Goal: Information Seeking & Learning: Learn about a topic

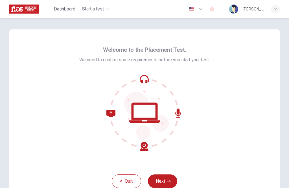
scroll to position [11, 0]
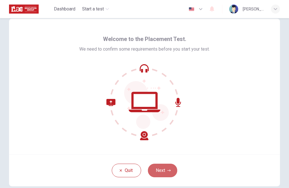
click at [164, 171] on button "Next" at bounding box center [162, 170] width 29 height 14
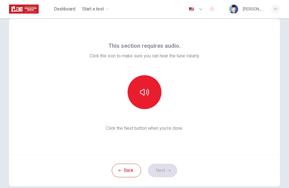
click at [143, 89] on icon "button" at bounding box center [144, 91] width 9 height 9
click at [161, 170] on button "Next" at bounding box center [162, 170] width 29 height 14
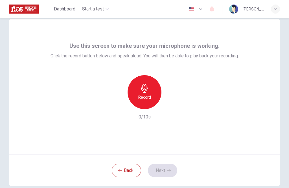
click at [148, 93] on div "Record" at bounding box center [145, 92] width 34 height 34
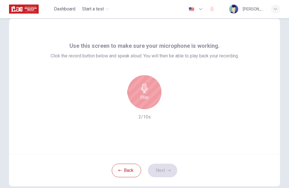
click at [145, 90] on icon "button" at bounding box center [144, 88] width 9 height 9
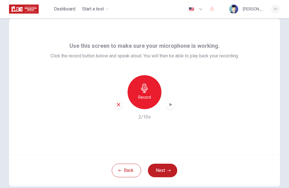
click at [169, 103] on icon "button" at bounding box center [171, 105] width 6 height 6
click at [168, 168] on icon "button" at bounding box center [168, 169] width 3 height 3
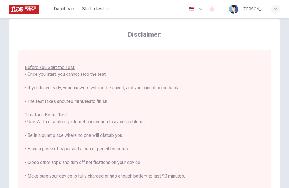
scroll to position [6, 0]
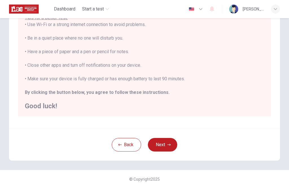
click at [167, 143] on button "Next" at bounding box center [162, 145] width 29 height 14
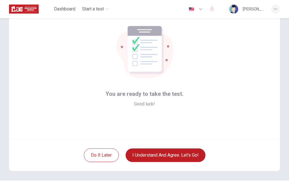
scroll to position [26, 0]
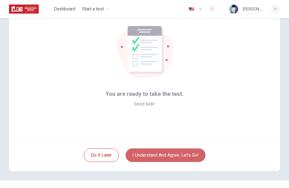
click at [178, 156] on button "I understand and agree. Let’s go!" at bounding box center [166, 155] width 80 height 14
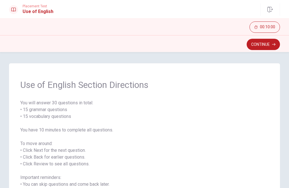
scroll to position [0, 0]
click at [264, 44] on button "Continue" at bounding box center [263, 44] width 33 height 11
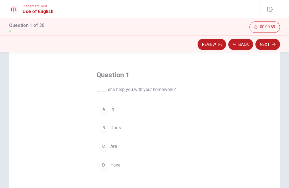
scroll to position [18, 0]
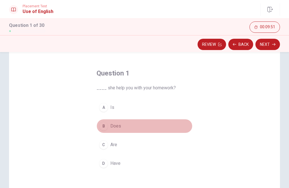
click at [113, 126] on span "Does" at bounding box center [115, 125] width 11 height 7
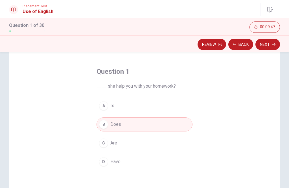
scroll to position [24, 0]
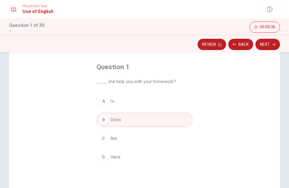
click at [268, 42] on button "Next" at bounding box center [267, 44] width 25 height 11
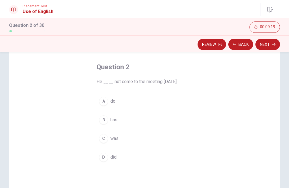
click at [103, 161] on div "D" at bounding box center [103, 156] width 9 height 9
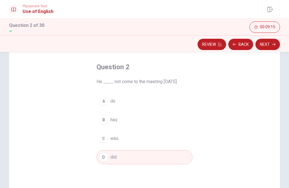
click at [271, 45] on button "Next" at bounding box center [267, 44] width 25 height 11
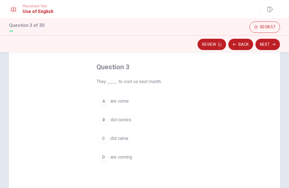
click at [123, 157] on span "are coming" at bounding box center [121, 157] width 22 height 7
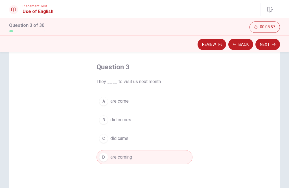
click at [268, 42] on button "Next" at bounding box center [267, 44] width 25 height 11
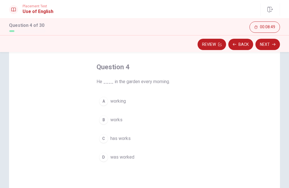
click at [114, 118] on span "works" at bounding box center [116, 119] width 12 height 7
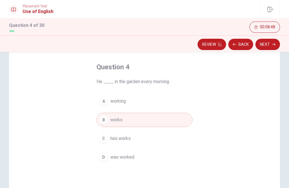
click at [267, 47] on button "Next" at bounding box center [267, 44] width 25 height 11
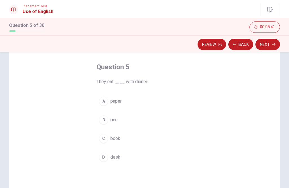
click at [100, 116] on div "B" at bounding box center [103, 119] width 9 height 9
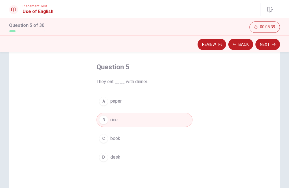
click at [268, 44] on button "Next" at bounding box center [267, 44] width 25 height 11
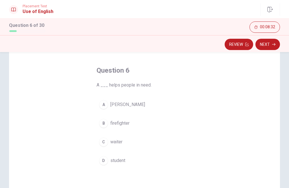
scroll to position [21, 0]
click at [124, 124] on span "firefighter" at bounding box center [119, 122] width 19 height 7
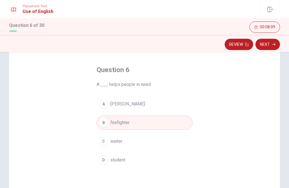
click at [268, 43] on button "Next" at bounding box center [267, 44] width 25 height 11
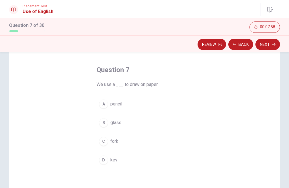
click at [117, 104] on span "pencil" at bounding box center [116, 103] width 12 height 7
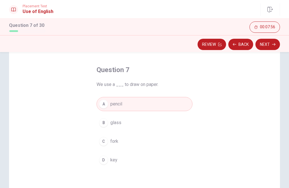
click at [269, 45] on button "Next" at bounding box center [267, 44] width 25 height 11
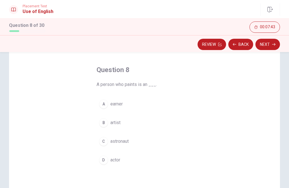
click at [115, 121] on span "artist" at bounding box center [115, 122] width 10 height 7
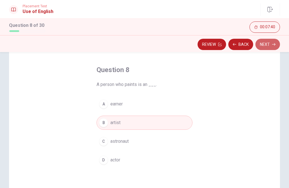
click at [270, 44] on button "Next" at bounding box center [267, 44] width 25 height 11
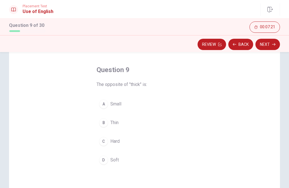
click at [102, 121] on div "B" at bounding box center [103, 122] width 9 height 9
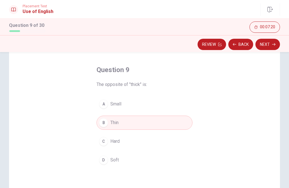
click at [269, 45] on button "Next" at bounding box center [267, 44] width 25 height 11
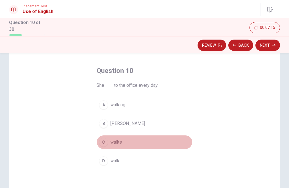
click at [100, 142] on div "C" at bounding box center [103, 141] width 9 height 9
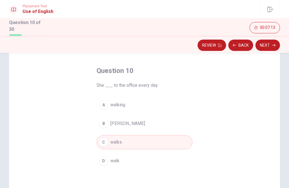
click at [268, 44] on button "Next" at bounding box center [267, 45] width 25 height 11
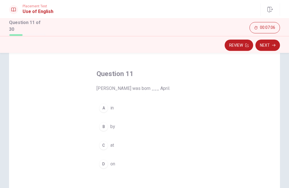
scroll to position [19, 0]
click at [106, 106] on div "A" at bounding box center [103, 107] width 9 height 9
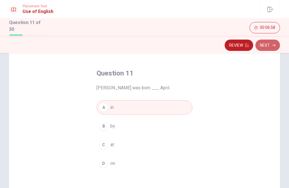
click at [268, 44] on button "Next" at bounding box center [267, 45] width 25 height 11
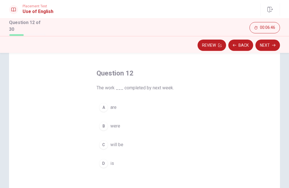
click at [117, 144] on span "will be" at bounding box center [116, 144] width 13 height 7
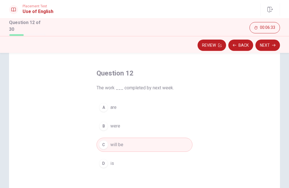
click at [269, 46] on button "Next" at bounding box center [267, 45] width 25 height 11
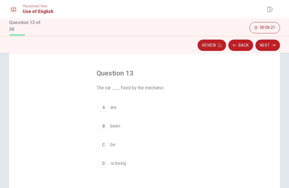
click at [104, 106] on div "A" at bounding box center [103, 107] width 9 height 9
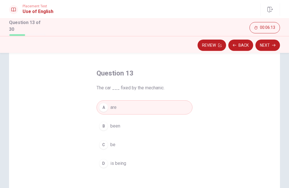
click at [105, 163] on div "D" at bounding box center [103, 163] width 9 height 9
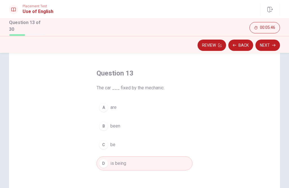
click at [268, 44] on button "Next" at bounding box center [267, 45] width 25 height 11
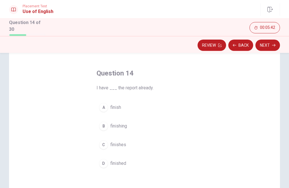
click at [118, 162] on span "finished" at bounding box center [118, 163] width 16 height 7
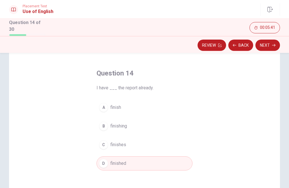
click at [269, 43] on button "Next" at bounding box center [267, 45] width 25 height 11
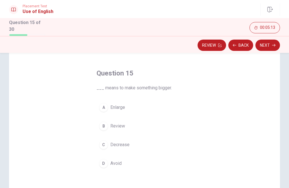
click at [105, 106] on div "A" at bounding box center [103, 107] width 9 height 9
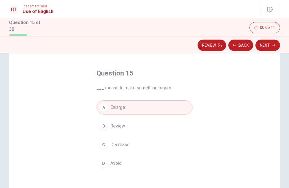
click at [272, 44] on icon "button" at bounding box center [273, 44] width 3 height 3
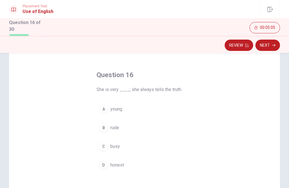
scroll to position [18, 0]
click at [116, 162] on span "honest" at bounding box center [117, 163] width 14 height 7
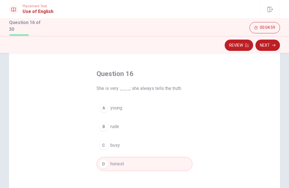
click at [269, 44] on button "Next" at bounding box center [267, 45] width 25 height 11
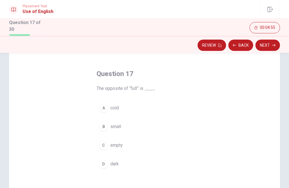
click at [116, 144] on span "empty" at bounding box center [116, 145] width 12 height 7
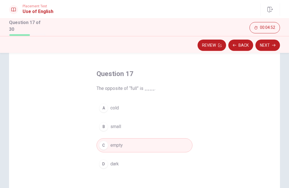
click at [269, 44] on button "Next" at bounding box center [267, 45] width 25 height 11
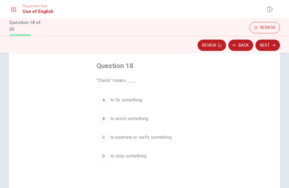
scroll to position [27, 0]
click at [139, 117] on span "to avoid something" at bounding box center [129, 118] width 38 height 7
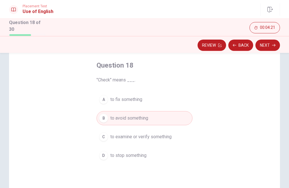
click at [143, 137] on span "to examine or verify something" at bounding box center [140, 136] width 61 height 7
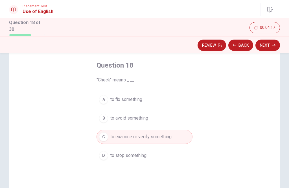
click at [270, 43] on button "Next" at bounding box center [267, 45] width 25 height 11
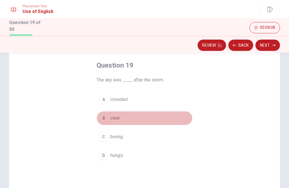
click at [113, 116] on span "clear" at bounding box center [115, 118] width 10 height 7
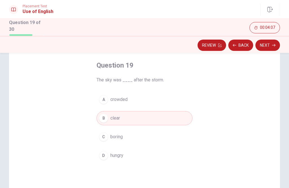
click at [273, 43] on icon "button" at bounding box center [273, 44] width 3 height 3
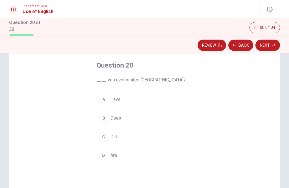
click at [116, 99] on span "Have" at bounding box center [115, 99] width 10 height 7
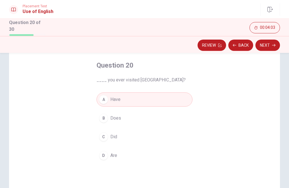
click at [270, 47] on button "Next" at bounding box center [267, 45] width 25 height 11
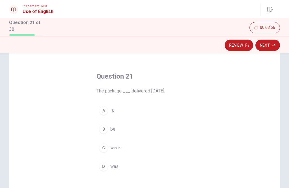
scroll to position [16, 0]
click at [113, 166] on span "was" at bounding box center [114, 166] width 8 height 7
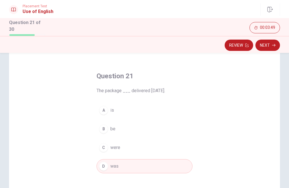
click at [271, 43] on button "Next" at bounding box center [267, 45] width 25 height 11
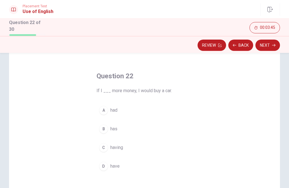
click at [114, 112] on span "had" at bounding box center [113, 110] width 7 height 7
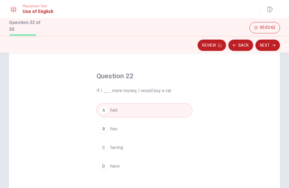
click at [272, 44] on icon "button" at bounding box center [273, 45] width 3 height 3
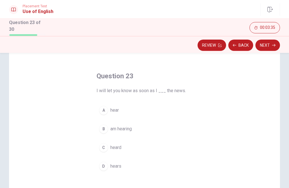
click at [110, 110] on button "A hear" at bounding box center [145, 110] width 96 height 14
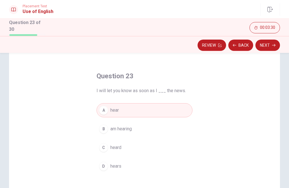
click at [268, 43] on button "Next" at bounding box center [267, 45] width 25 height 11
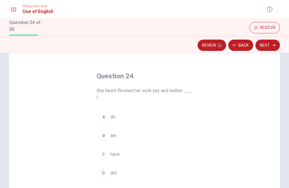
click at [107, 117] on div "A" at bounding box center [103, 116] width 9 height 9
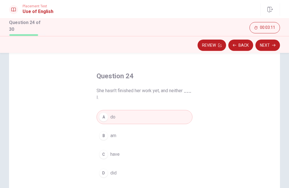
click at [266, 43] on button "Next" at bounding box center [267, 45] width 25 height 11
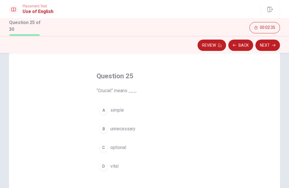
click at [114, 166] on span "vital" at bounding box center [114, 166] width 8 height 7
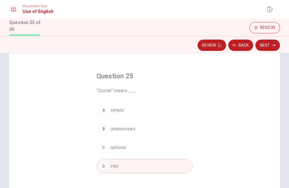
click at [268, 44] on button "Next" at bounding box center [267, 45] width 25 height 11
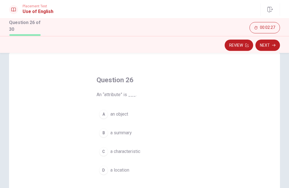
scroll to position [13, 0]
click at [137, 148] on span "a characteristic" at bounding box center [125, 150] width 30 height 7
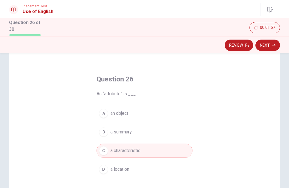
click at [278, 46] on button "Next" at bounding box center [267, 45] width 25 height 11
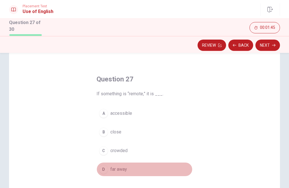
click at [116, 170] on span "far away" at bounding box center [118, 169] width 17 height 7
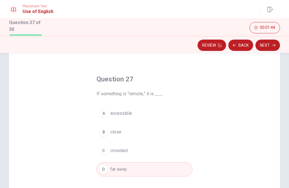
click at [273, 44] on icon "button" at bounding box center [273, 45] width 3 height 3
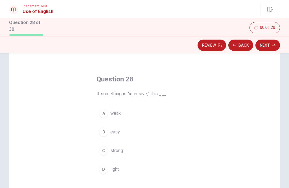
click at [120, 152] on span "strong" at bounding box center [116, 150] width 13 height 7
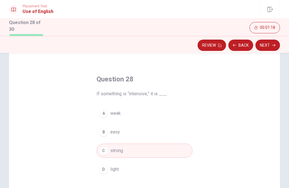
click at [273, 44] on icon "button" at bounding box center [273, 44] width 3 height 3
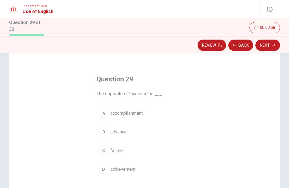
click at [105, 153] on div "C" at bounding box center [103, 150] width 9 height 9
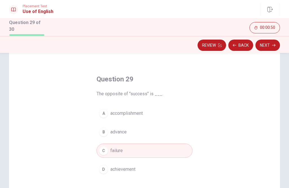
click at [269, 46] on button "Next" at bounding box center [267, 45] width 25 height 11
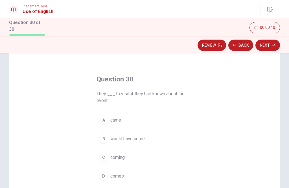
click at [137, 139] on span "would have come" at bounding box center [127, 138] width 34 height 7
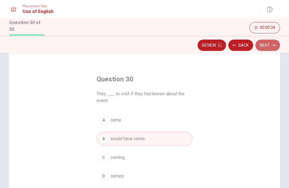
click at [269, 47] on button "Next" at bounding box center [267, 45] width 25 height 11
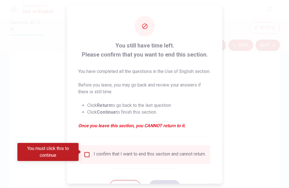
click at [89, 151] on input "You must click this to continue" at bounding box center [87, 154] width 7 height 7
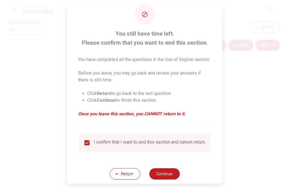
scroll to position [11, 0]
click at [165, 175] on button "Continue" at bounding box center [164, 173] width 30 height 11
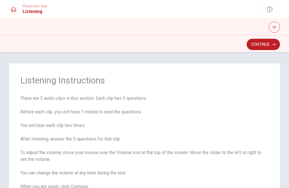
scroll to position [0, 0]
click at [265, 40] on button "Continue" at bounding box center [263, 44] width 33 height 11
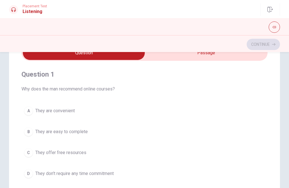
click at [69, 110] on span "They are convenient" at bounding box center [55, 110] width 40 height 7
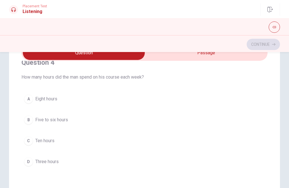
scroll to position [398, 0]
click at [64, 121] on span "Five to six hours" at bounding box center [51, 119] width 33 height 7
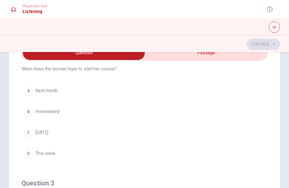
scroll to position [148, 0]
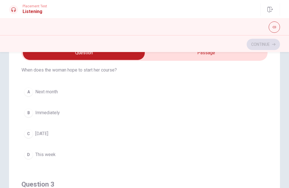
click at [51, 92] on span "Next month" at bounding box center [46, 91] width 23 height 7
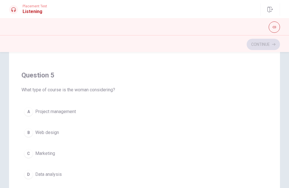
scroll to position [87, 0]
click at [58, 175] on span "Data analysis" at bounding box center [48, 174] width 27 height 7
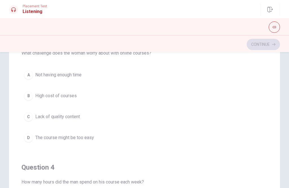
scroll to position [222, 0]
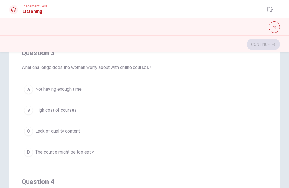
click at [68, 89] on span "Not having enough time" at bounding box center [58, 89] width 46 height 7
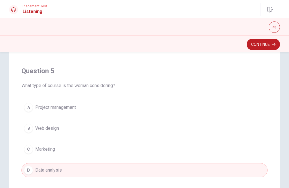
scroll to position [96, 0]
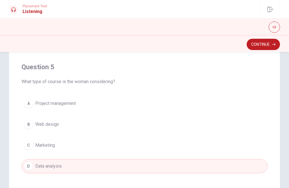
click at [253, 144] on button "C Marketing" at bounding box center [144, 145] width 246 height 14
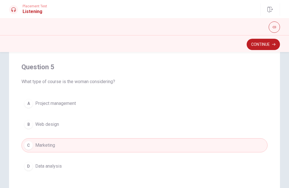
click at [235, 165] on button "D Data analysis" at bounding box center [144, 166] width 246 height 14
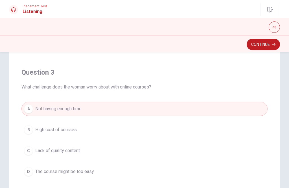
scroll to position [202, 0]
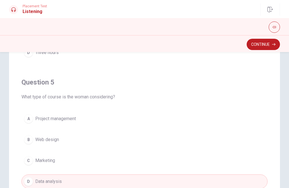
click at [266, 44] on button "Continue" at bounding box center [263, 44] width 33 height 11
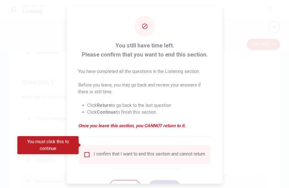
click at [88, 151] on input "You must click this to continue" at bounding box center [87, 154] width 7 height 7
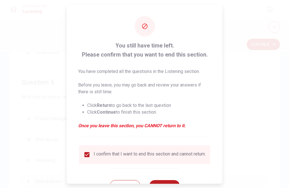
click at [167, 179] on button "Continue" at bounding box center [164, 184] width 30 height 11
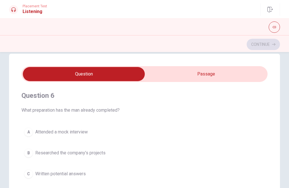
scroll to position [13, 0]
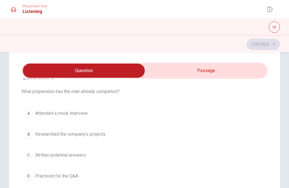
click at [263, 120] on button "A Attended a mock interview" at bounding box center [144, 113] width 246 height 14
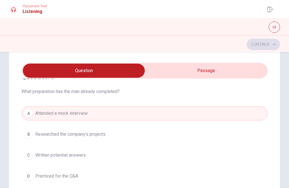
scroll to position [15, 0]
click at [258, 89] on span "What preparation has the man already completed?" at bounding box center [144, 91] width 246 height 7
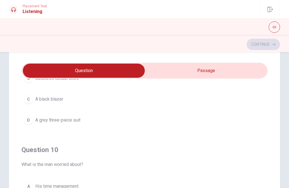
scroll to position [457, 0]
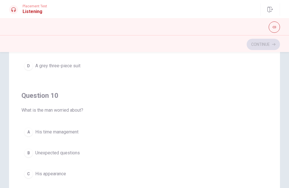
click at [232, 132] on button "A His time management" at bounding box center [144, 132] width 246 height 14
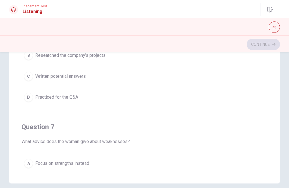
scroll to position [0, 0]
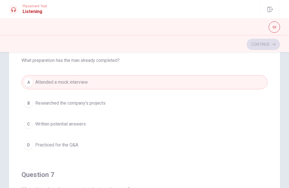
click at [262, 104] on button "B Researched the company’s projects" at bounding box center [144, 103] width 246 height 14
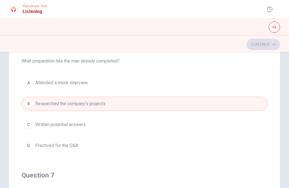
click at [253, 119] on button "C Written potential answers" at bounding box center [144, 124] width 246 height 14
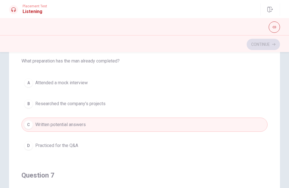
click at [100, 104] on span "Researched the company’s projects" at bounding box center [70, 103] width 70 height 7
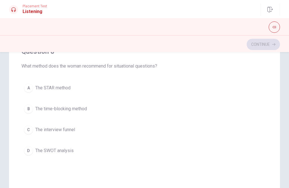
scroll to position [211, 0]
click at [63, 85] on span "The STAR method" at bounding box center [52, 87] width 35 height 7
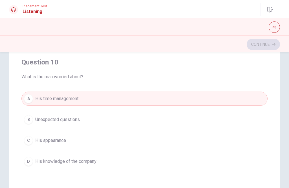
scroll to position [457, 0]
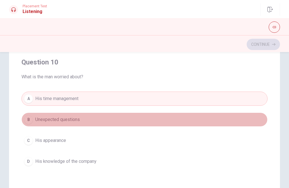
click at [66, 120] on span "Unexpected questions" at bounding box center [57, 119] width 45 height 7
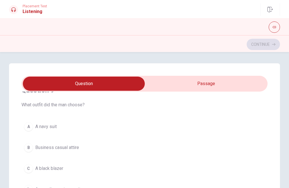
scroll to position [400, 0]
click at [53, 128] on span "A navy suit" at bounding box center [45, 127] width 21 height 7
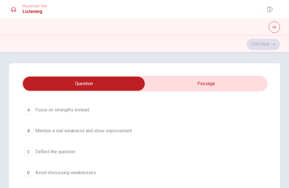
scroll to position [161, 0]
click at [109, 130] on span "Mention a real weakness and show improvement" at bounding box center [83, 130] width 97 height 7
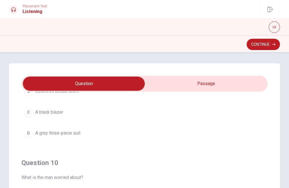
scroll to position [457, 0]
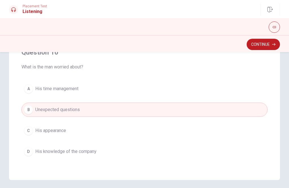
click at [259, 45] on button "Continue" at bounding box center [263, 44] width 33 height 11
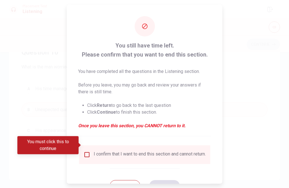
scroll to position [111, 0]
click at [89, 151] on input "You must click this to continue" at bounding box center [87, 154] width 7 height 7
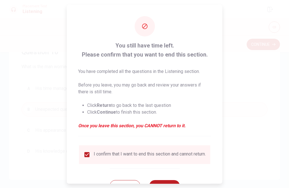
click at [167, 179] on button "Continue" at bounding box center [164, 184] width 30 height 11
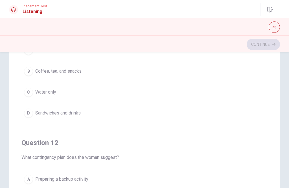
scroll to position [0, 0]
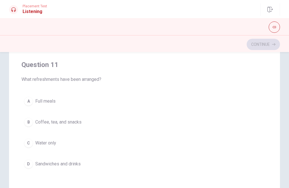
click at [239, 94] on button "A Full meals" at bounding box center [144, 101] width 246 height 14
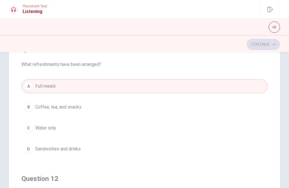
scroll to position [53, 0]
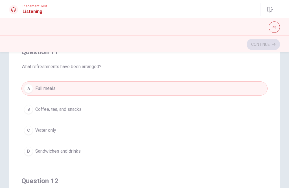
click at [238, 105] on button "B Coffee, tea, and snacks" at bounding box center [144, 109] width 246 height 14
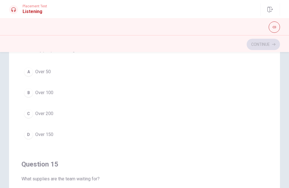
scroll to position [399, 0]
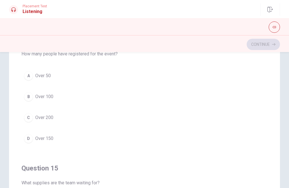
click at [127, 102] on button "B Over 100" at bounding box center [144, 96] width 246 height 14
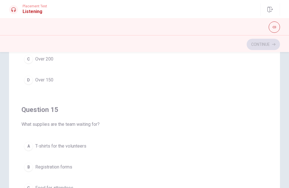
scroll to position [457, 0]
click at [78, 147] on span "T-shirts for the volunteers" at bounding box center [60, 146] width 51 height 7
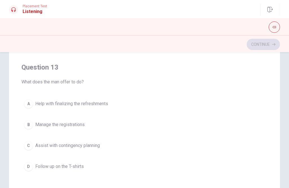
scroll to position [239, 0]
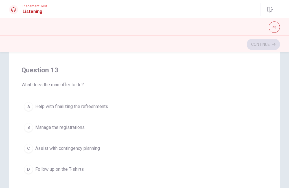
click at [92, 148] on span "Assist with contingency planning" at bounding box center [67, 148] width 65 height 7
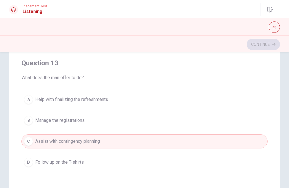
scroll to position [246, 0]
click at [102, 100] on span "Help with finalizing the refreshments" at bounding box center [71, 100] width 73 height 7
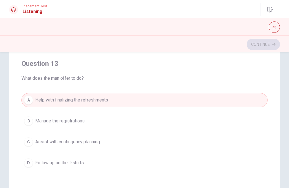
click at [95, 142] on span "Assist with contingency planning" at bounding box center [67, 141] width 65 height 7
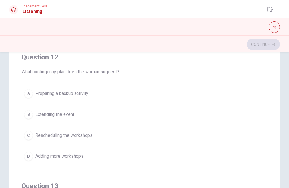
scroll to position [123, 0]
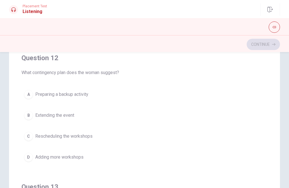
click at [84, 95] on span "Preparing a backup activity" at bounding box center [61, 94] width 53 height 7
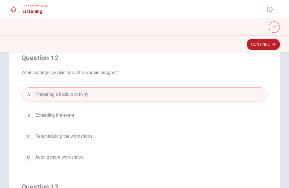
click at [262, 44] on button "Continue" at bounding box center [263, 44] width 33 height 11
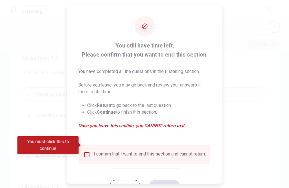
click at [87, 151] on input "You must click this to continue" at bounding box center [87, 154] width 7 height 7
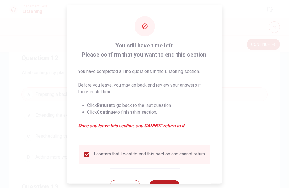
click at [161, 179] on button "Continue" at bounding box center [164, 184] width 30 height 11
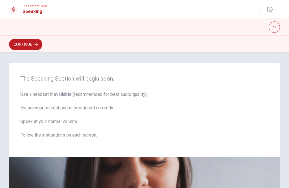
scroll to position [-1, 0]
click at [29, 44] on button "Continue" at bounding box center [25, 44] width 33 height 11
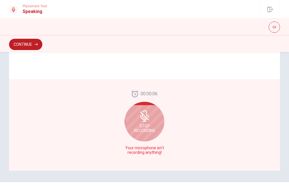
scroll to position [136, 0]
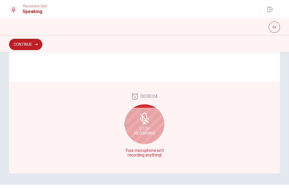
click at [149, 128] on span "Stop Recording" at bounding box center [144, 130] width 21 height 9
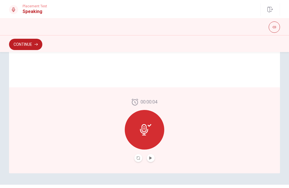
click at [150, 134] on icon at bounding box center [145, 129] width 11 height 11
click at [152, 159] on button "Play Audio" at bounding box center [151, 158] width 8 height 8
click at [153, 159] on button "Pause Audio" at bounding box center [151, 158] width 8 height 8
click at [147, 128] on icon at bounding box center [145, 129] width 11 height 11
click at [146, 126] on icon at bounding box center [144, 129] width 8 height 11
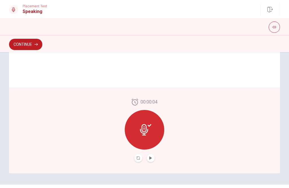
click at [153, 158] on button "Play Audio" at bounding box center [151, 158] width 8 height 8
click at [149, 137] on div at bounding box center [145, 130] width 40 height 40
click at [153, 159] on button "Play Audio" at bounding box center [151, 158] width 8 height 8
click at [154, 156] on button "Pause Audio" at bounding box center [151, 158] width 8 height 8
click at [140, 156] on button "Record Again" at bounding box center [138, 158] width 8 height 8
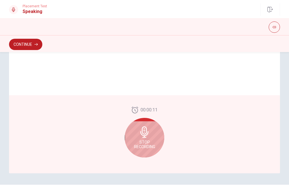
click at [147, 139] on div "Stop Recording" at bounding box center [145, 138] width 40 height 40
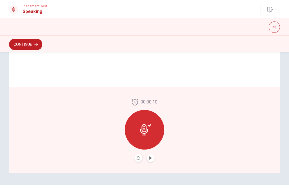
click at [153, 159] on button "Play Audio" at bounding box center [151, 158] width 8 height 8
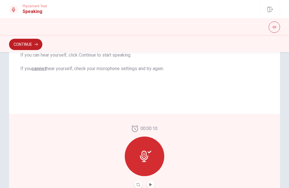
scroll to position [105, 0]
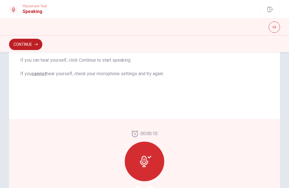
click at [29, 46] on button "Continue" at bounding box center [25, 44] width 33 height 11
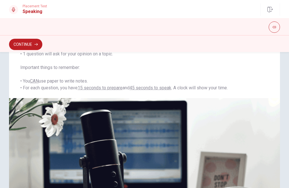
scroll to position [80, 0]
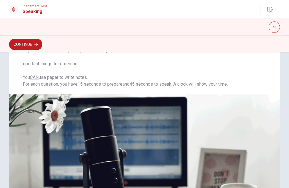
click at [34, 49] on button "Continue" at bounding box center [25, 44] width 33 height 11
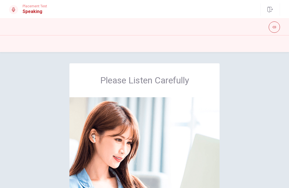
scroll to position [0, 0]
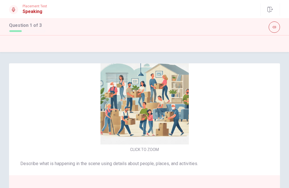
click at [156, 117] on img at bounding box center [145, 100] width 120 height 88
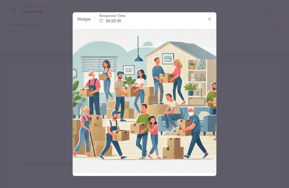
click at [211, 17] on icon "button" at bounding box center [209, 19] width 5 height 5
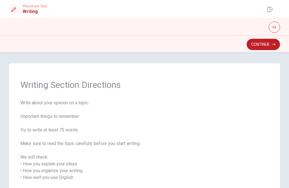
click at [263, 44] on button "Continue" at bounding box center [263, 44] width 33 height 11
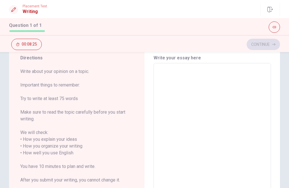
scroll to position [7, 0]
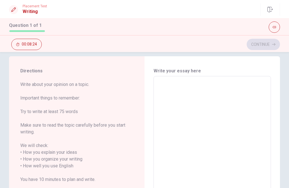
click at [183, 86] on textarea at bounding box center [212, 162] width 110 height 163
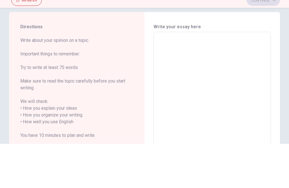
type textarea "I"
type textarea "x"
type textarea "I"
type textarea "x"
type textarea "I ww"
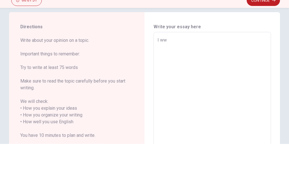
type textarea "x"
